Goal: Task Accomplishment & Management: Manage account settings

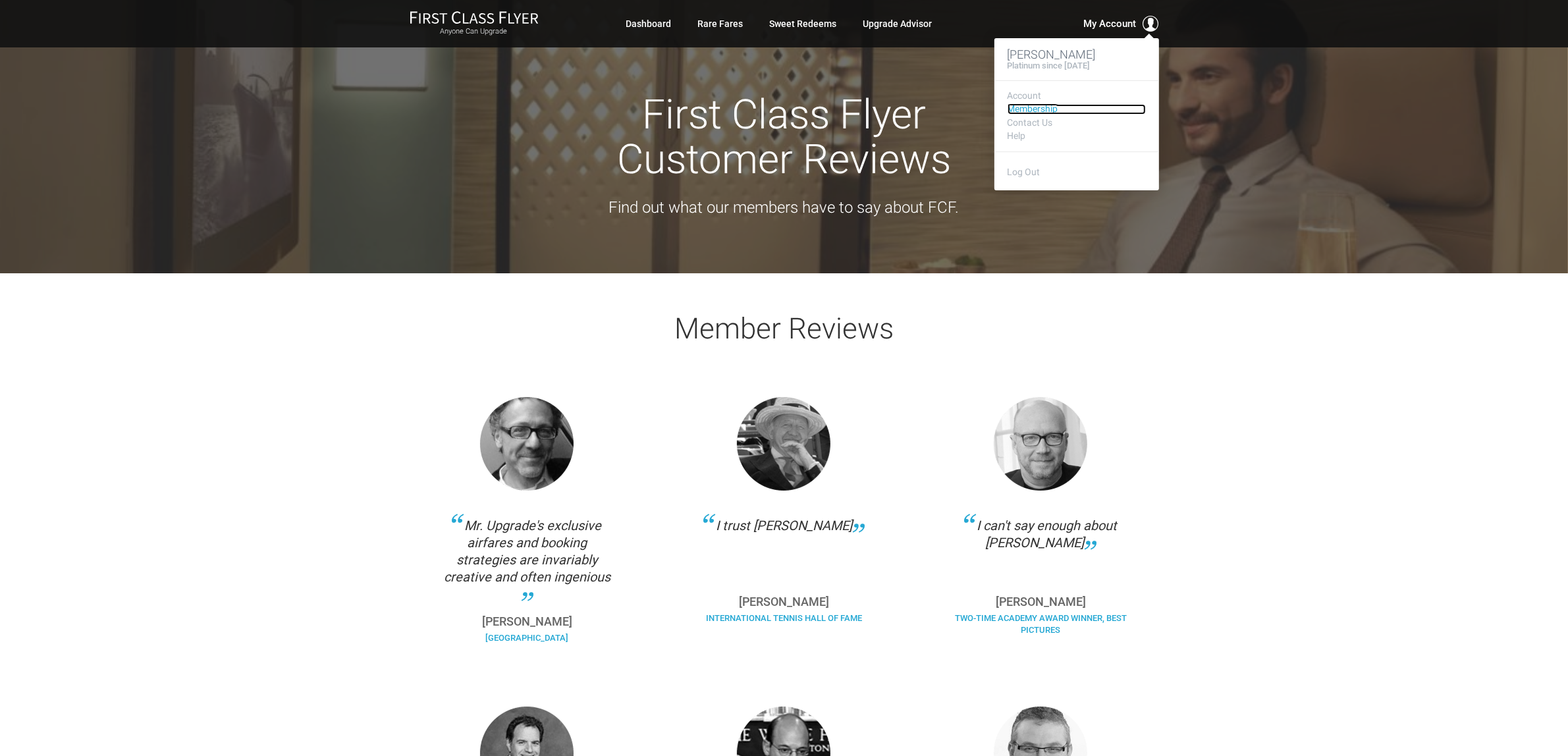
click at [1046, 108] on link "Membership" at bounding box center [1077, 109] width 138 height 10
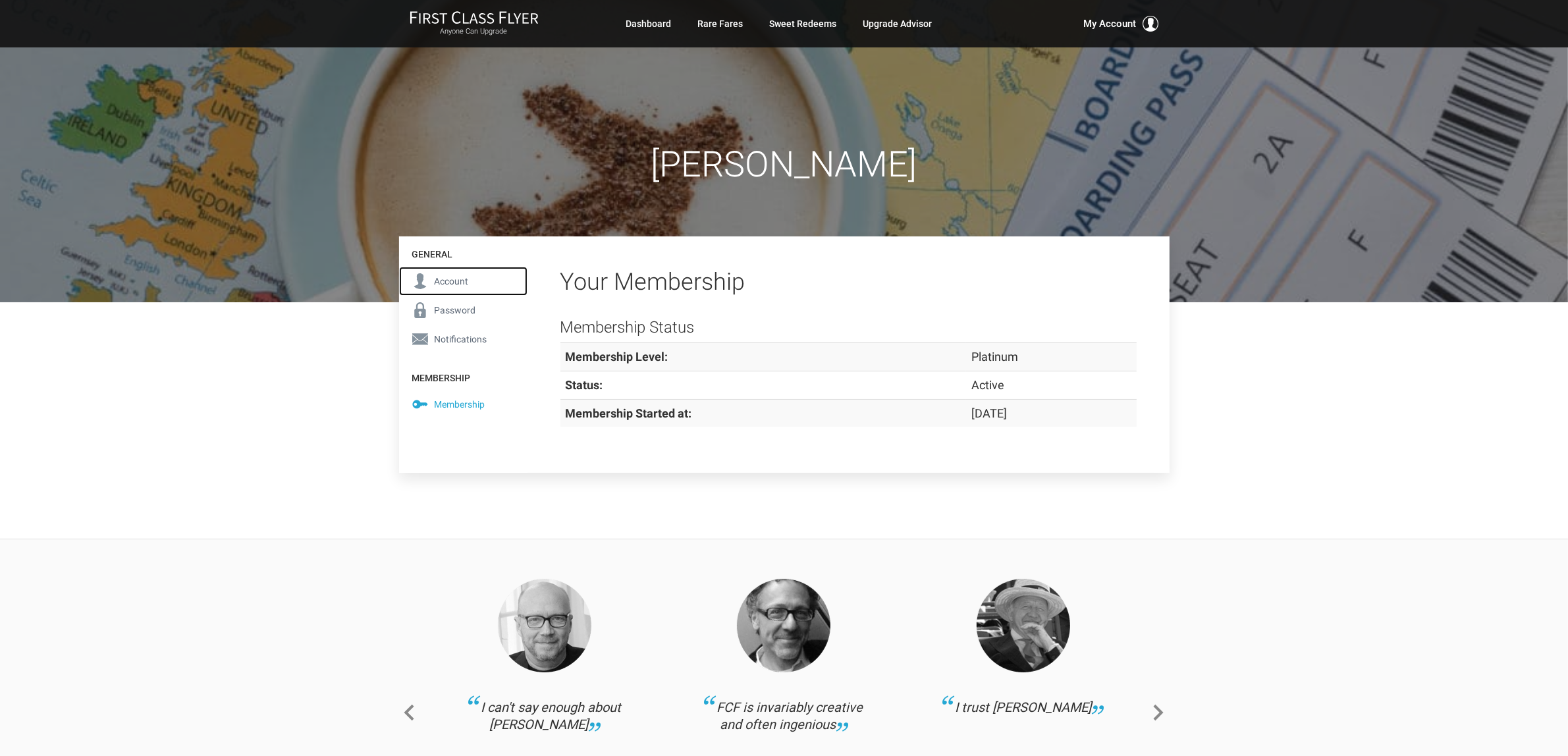
click at [453, 268] on link "Account" at bounding box center [463, 281] width 129 height 29
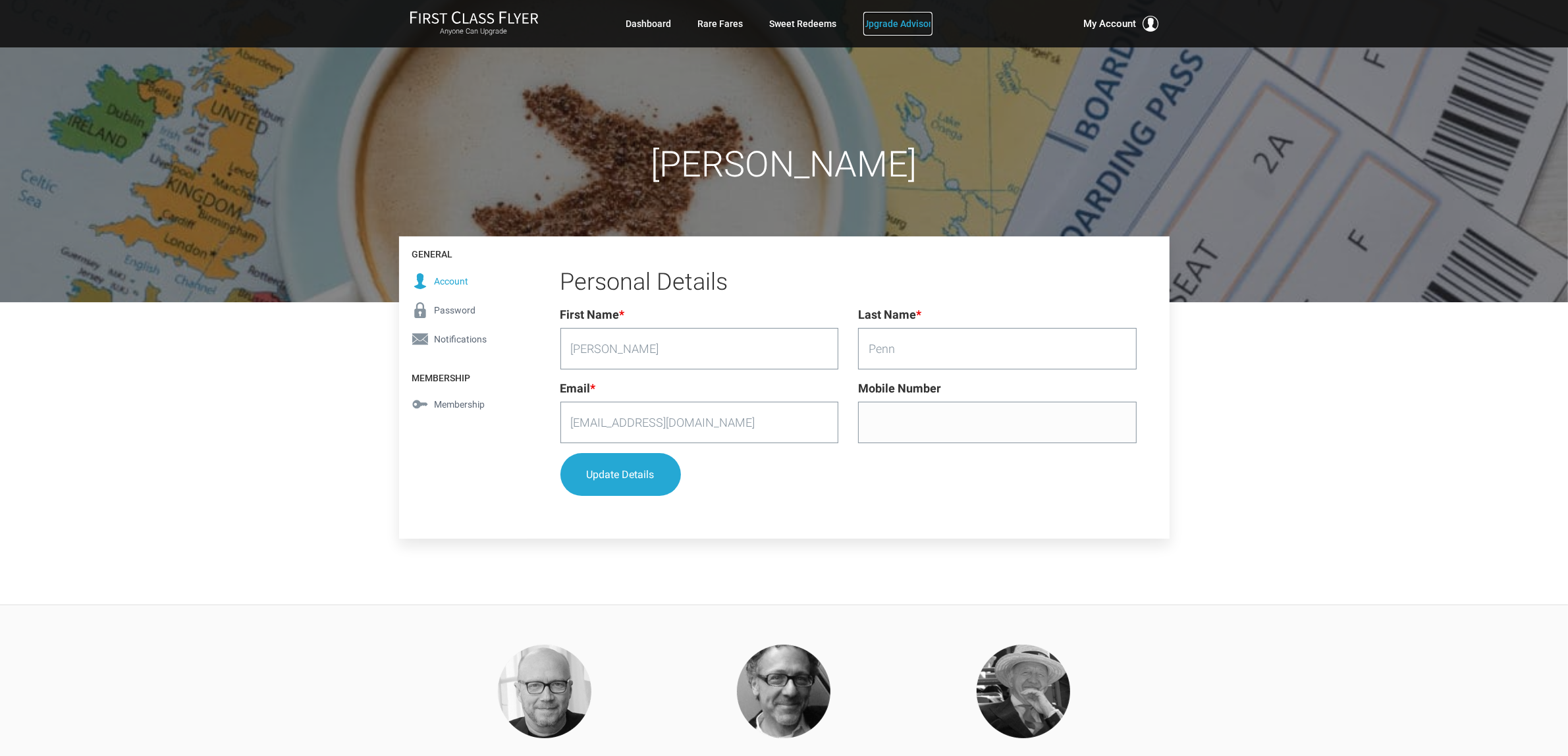
click at [899, 22] on link "Upgrade Advisor" at bounding box center [898, 23] width 70 height 23
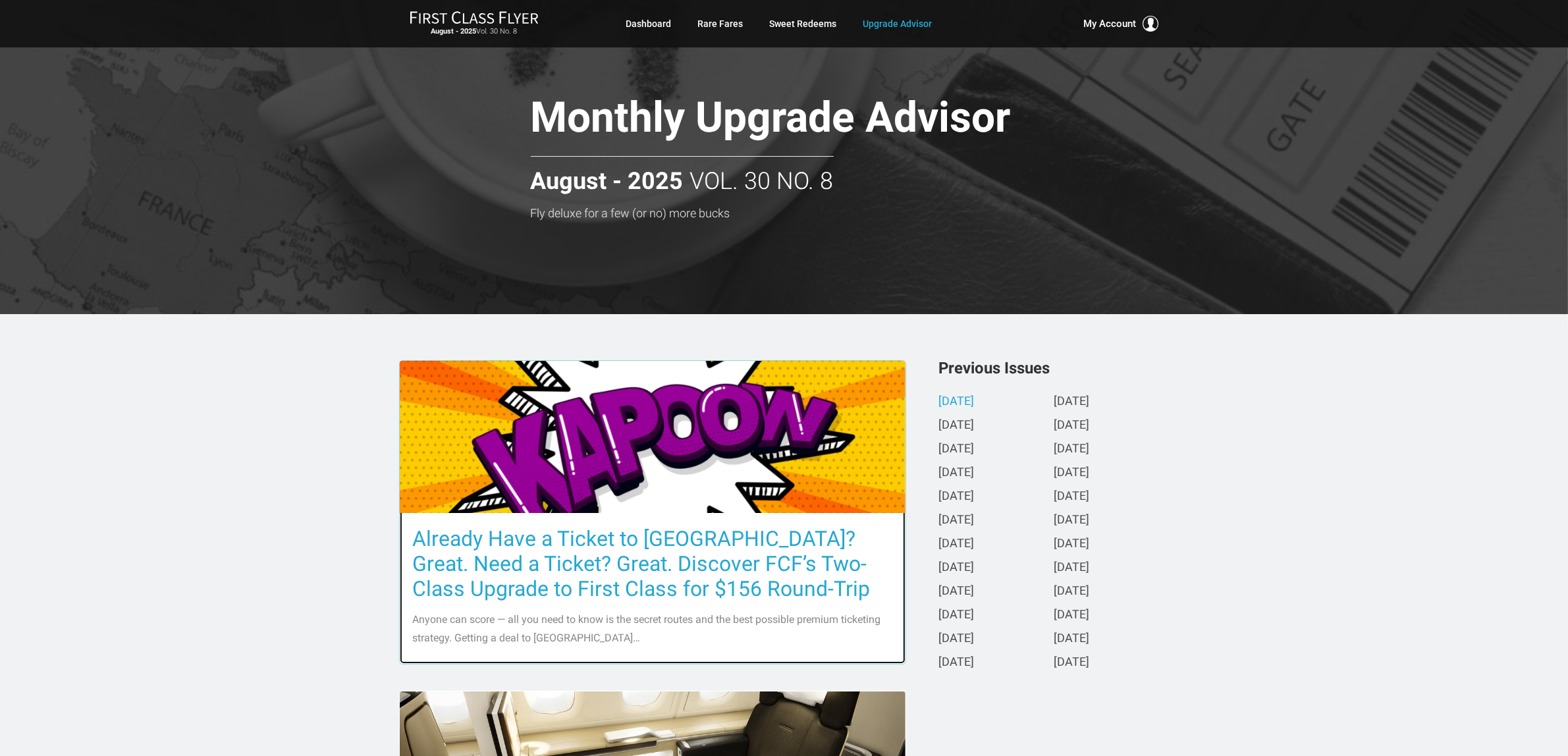
click at [606, 565] on h3 "Already Have a Ticket to Asia? Great. Need a Ticket? Great. Discover FCF’s Two-…" at bounding box center [652, 564] width 479 height 75
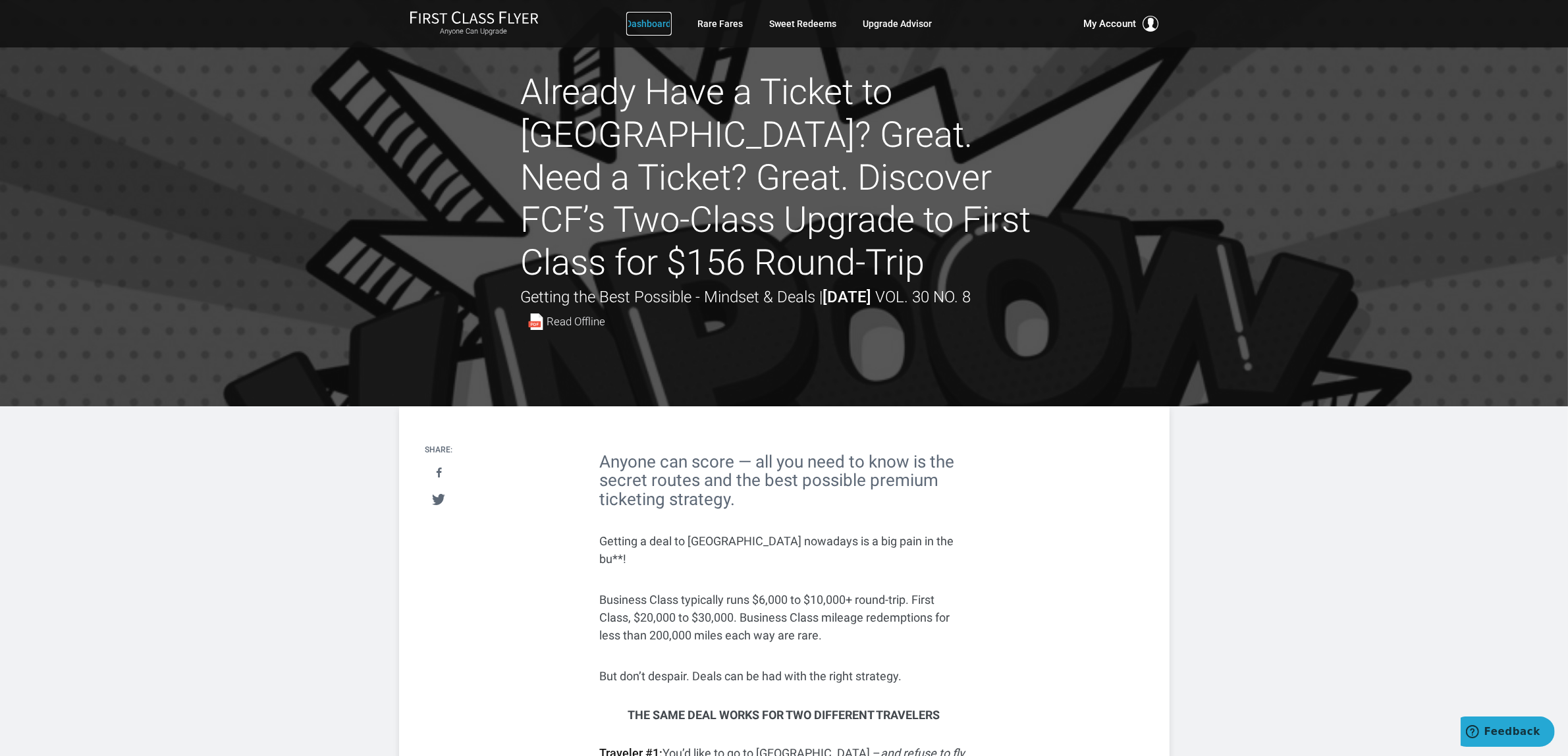
click at [668, 19] on link "Dashboard" at bounding box center [649, 23] width 45 height 23
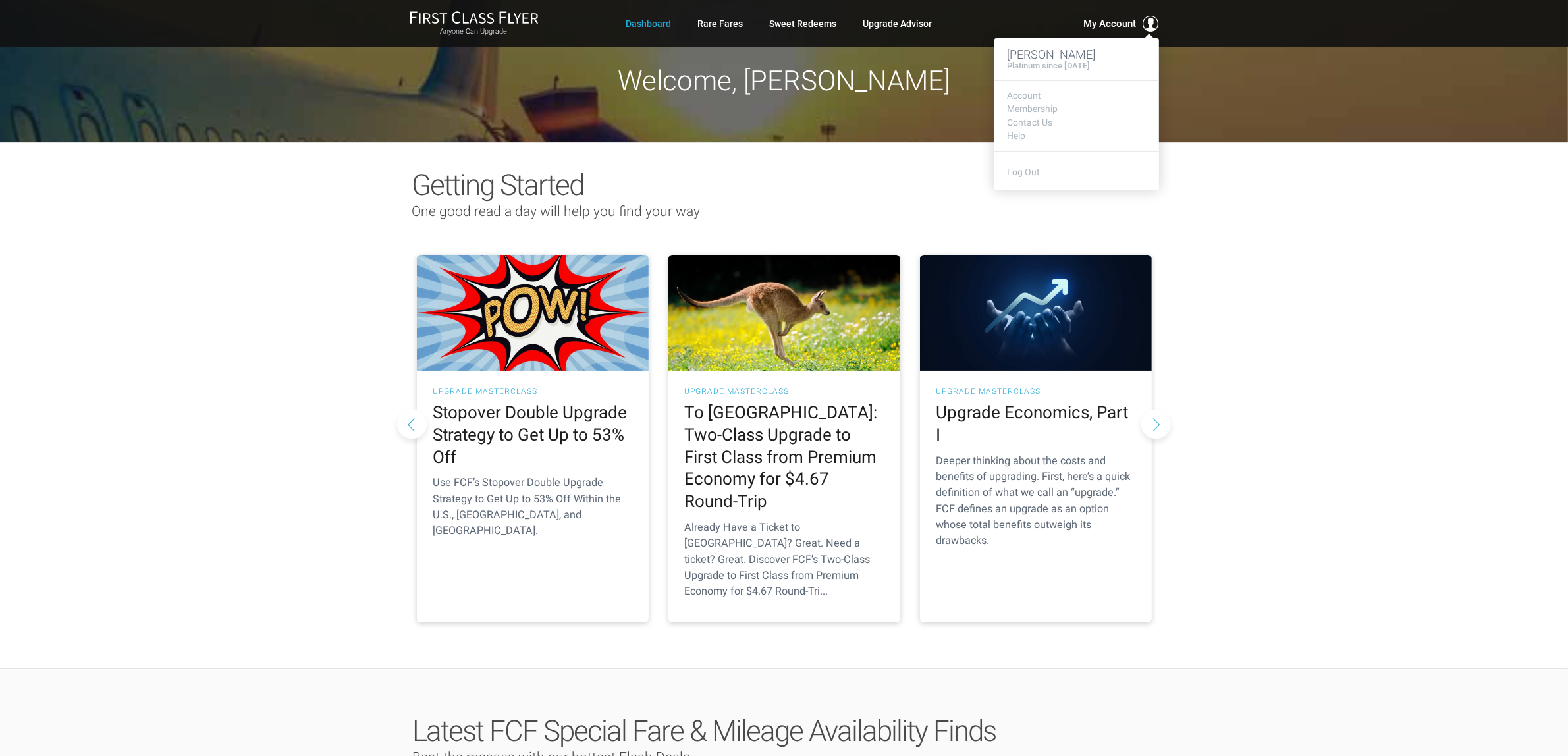
click at [1015, 179] on footer "Log Out" at bounding box center [1077, 171] width 165 height 40
click at [1022, 175] on link "Log Out" at bounding box center [1024, 171] width 33 height 11
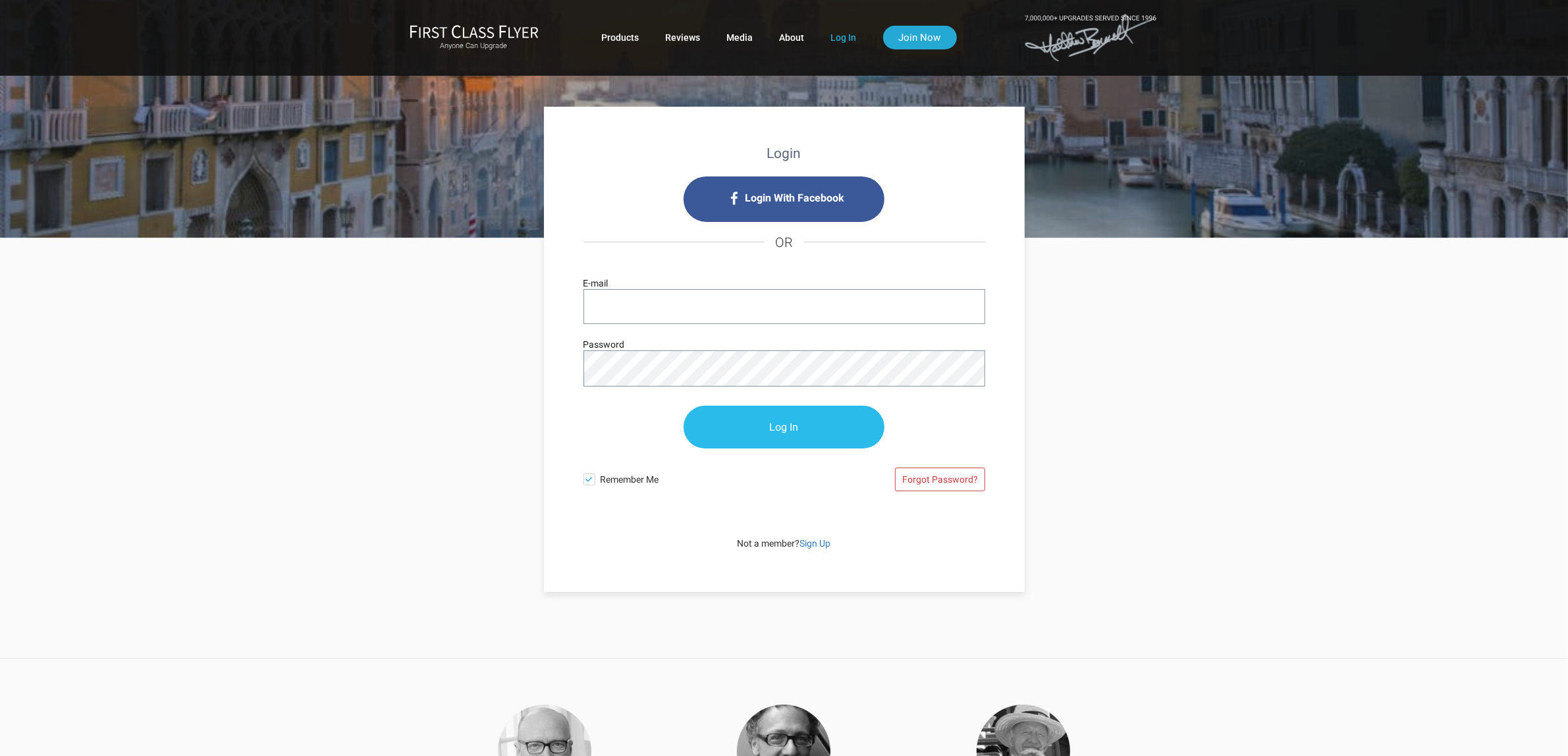
type input "[PERSON_NAME][EMAIL_ADDRESS][DOMAIN_NAME]"
click at [802, 426] on input "Log In" at bounding box center [784, 428] width 200 height 43
